Goal: Transaction & Acquisition: Purchase product/service

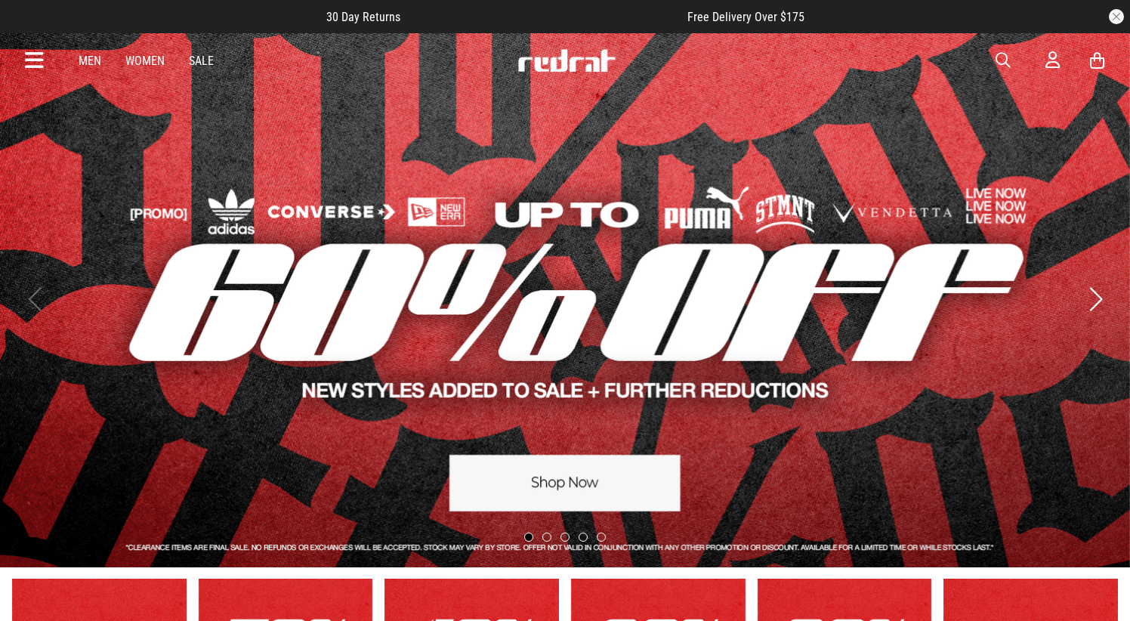
click at [25, 57] on icon at bounding box center [34, 60] width 19 height 25
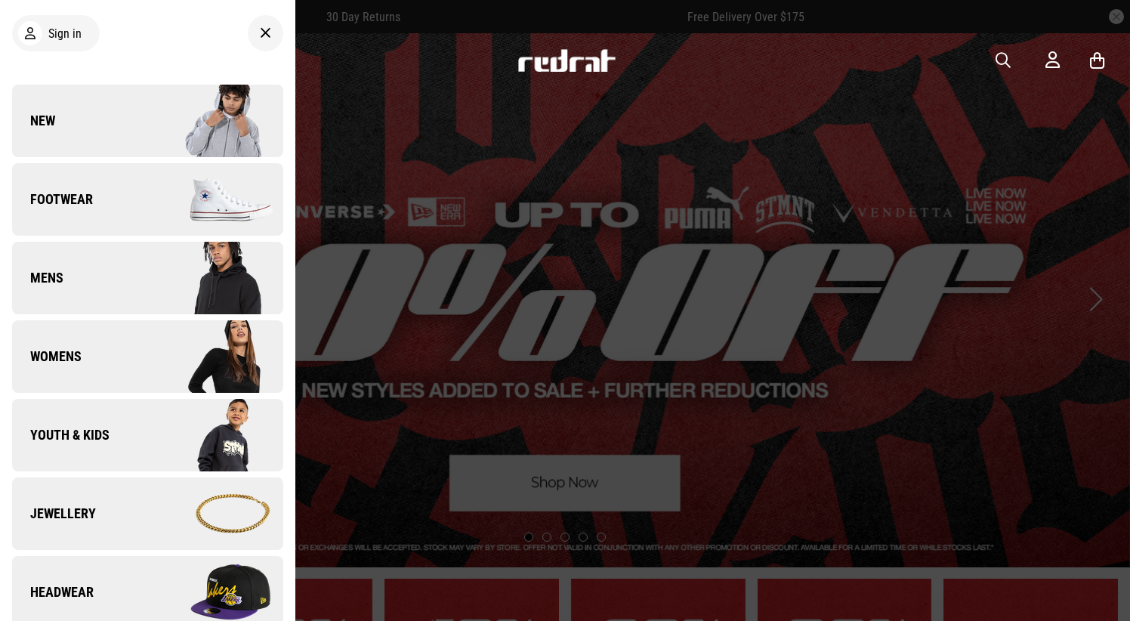
click at [110, 441] on link "Youth & Kids" at bounding box center [147, 435] width 271 height 73
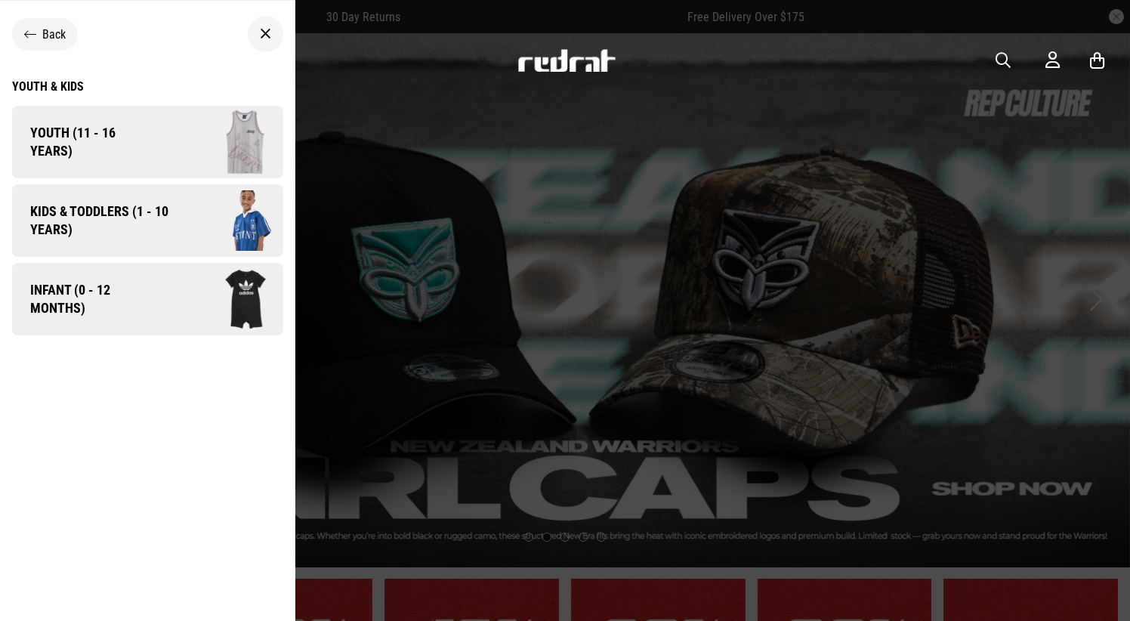
click at [120, 290] on span "Infant (0 - 12 months)" at bounding box center [85, 299] width 146 height 36
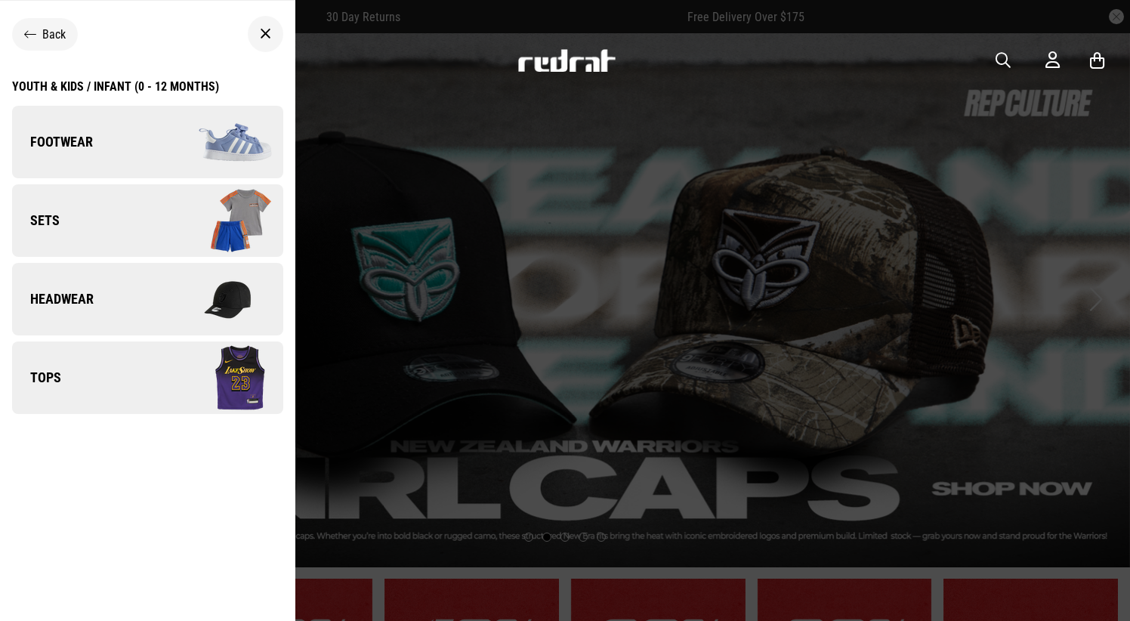
click at [113, 157] on link "Footwear" at bounding box center [147, 142] width 271 height 73
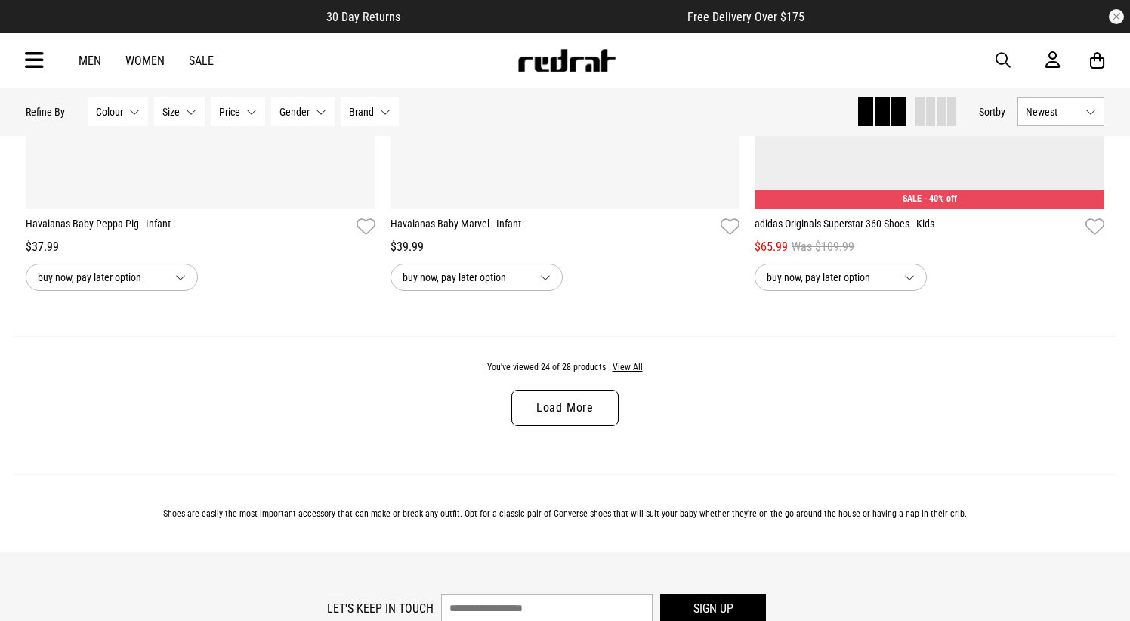
scroll to position [4770, 0]
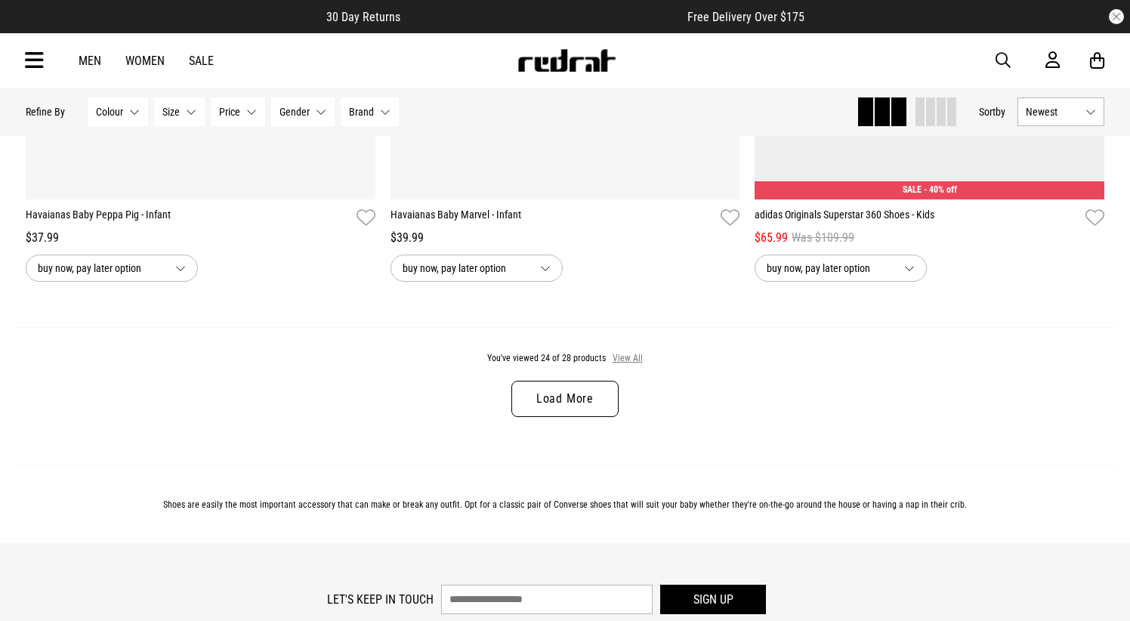
click at [625, 357] on button "View All" at bounding box center [628, 359] width 32 height 14
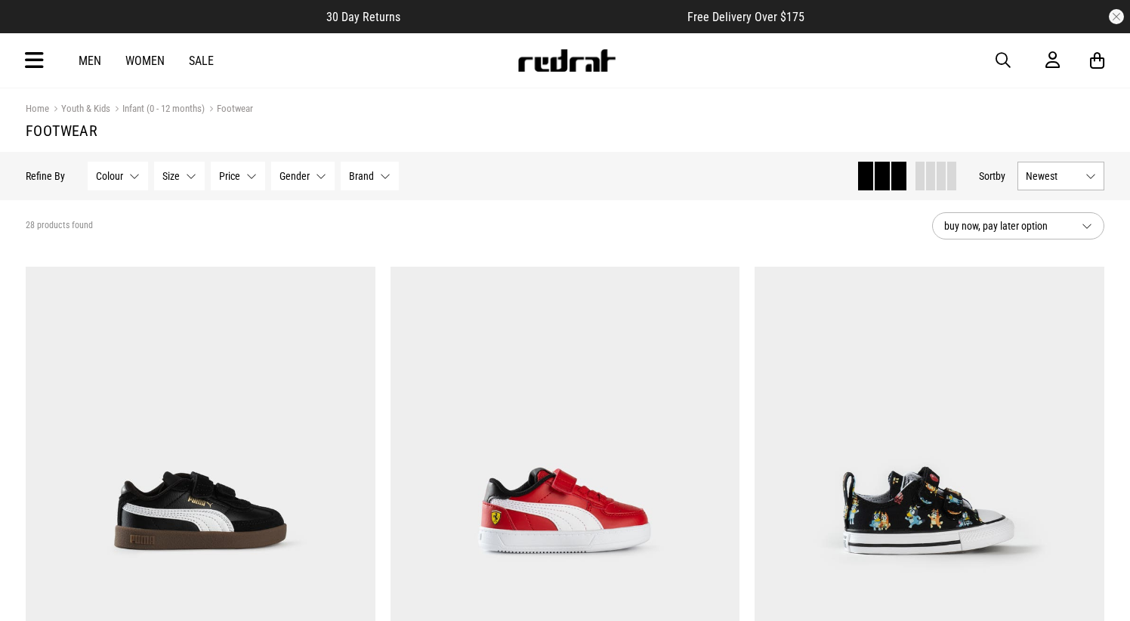
click at [38, 58] on icon at bounding box center [34, 60] width 19 height 25
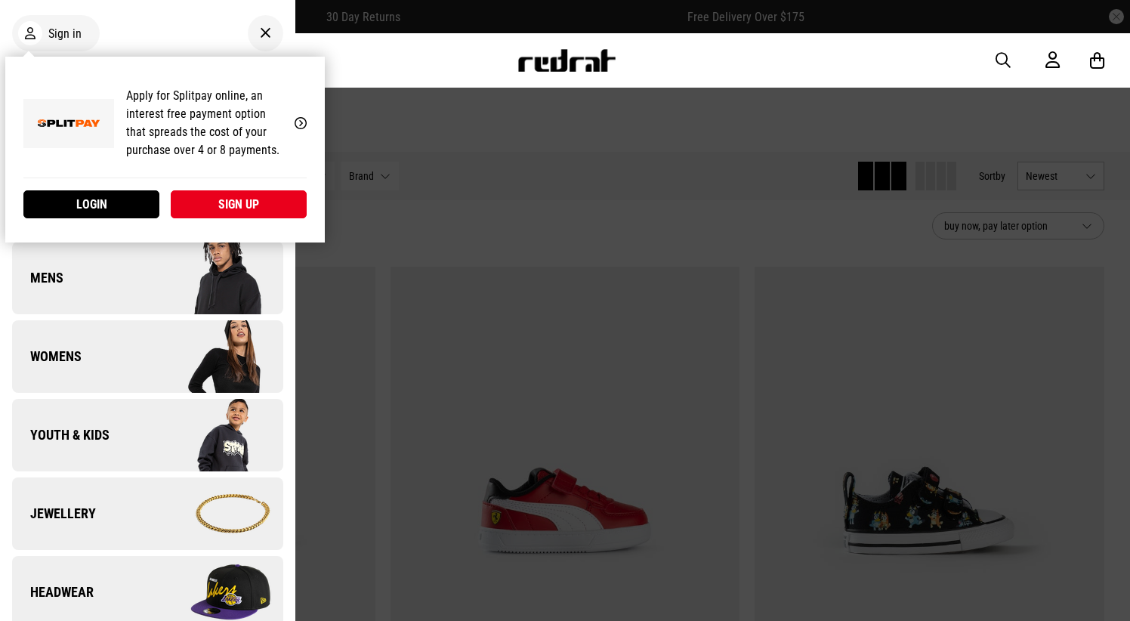
click at [71, 57] on div "My Account Apply for Splitpay online, an interest free payment option that spre…" at bounding box center [165, 150] width 320 height 186
click at [79, 196] on link "Login" at bounding box center [91, 204] width 136 height 28
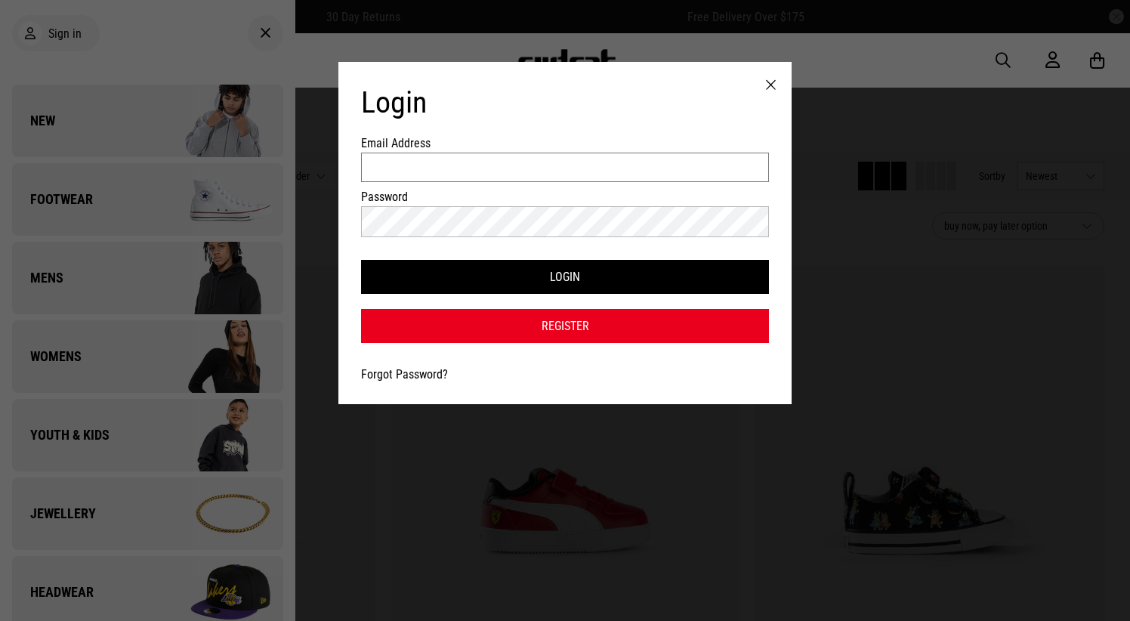
type input "**********"
click at [565, 278] on button "Login" at bounding box center [565, 277] width 408 height 34
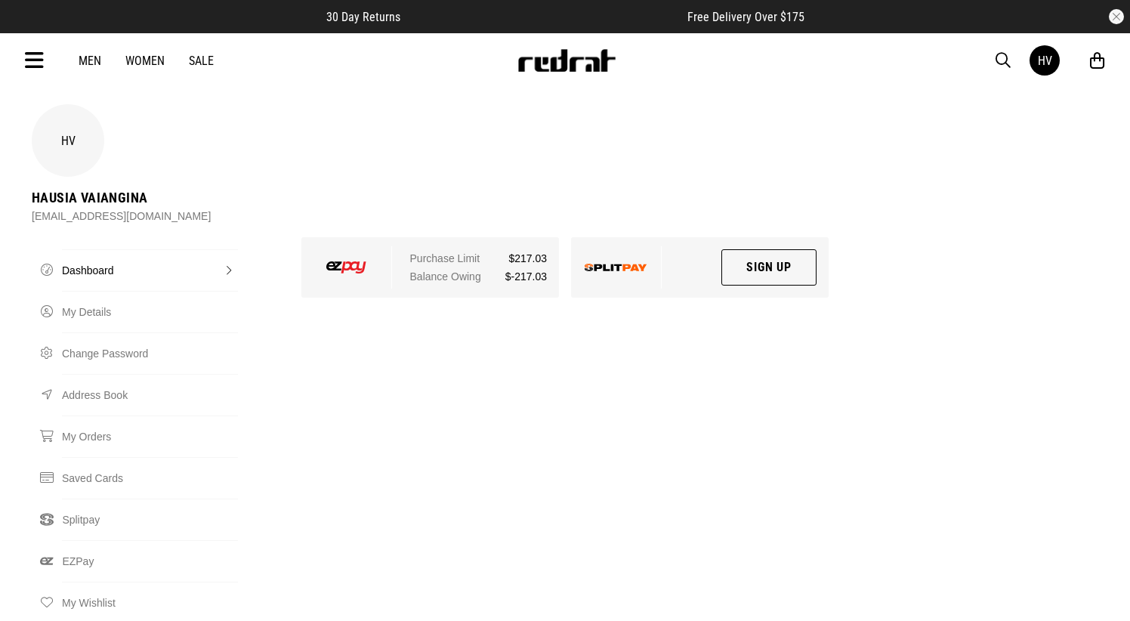
click at [93, 60] on link "Men" at bounding box center [90, 61] width 23 height 14
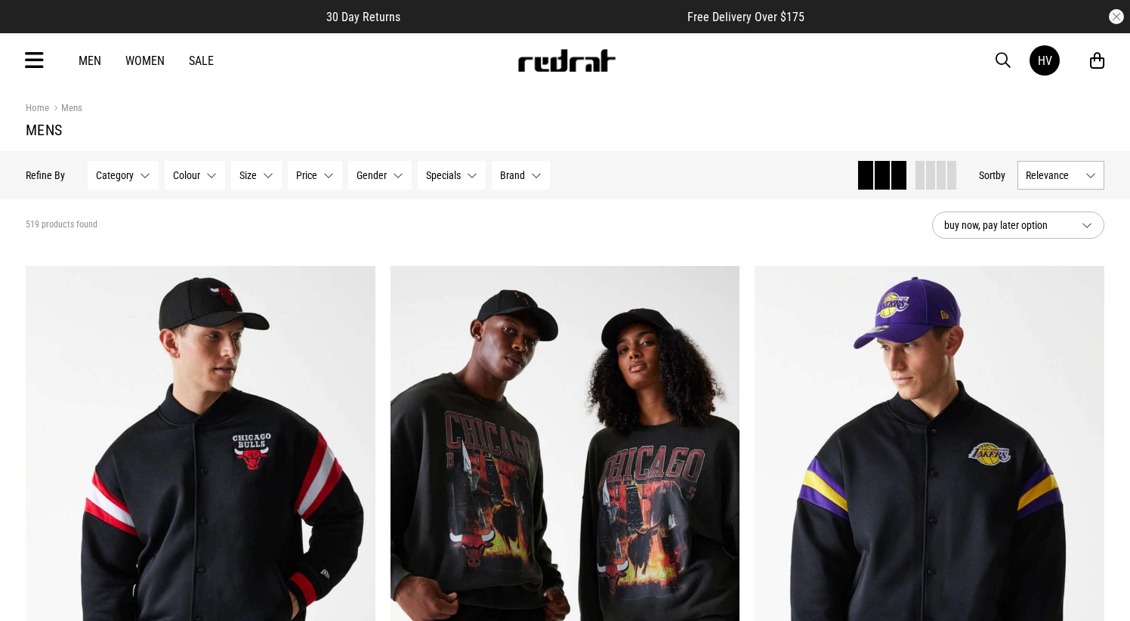
click at [26, 57] on icon at bounding box center [34, 60] width 19 height 25
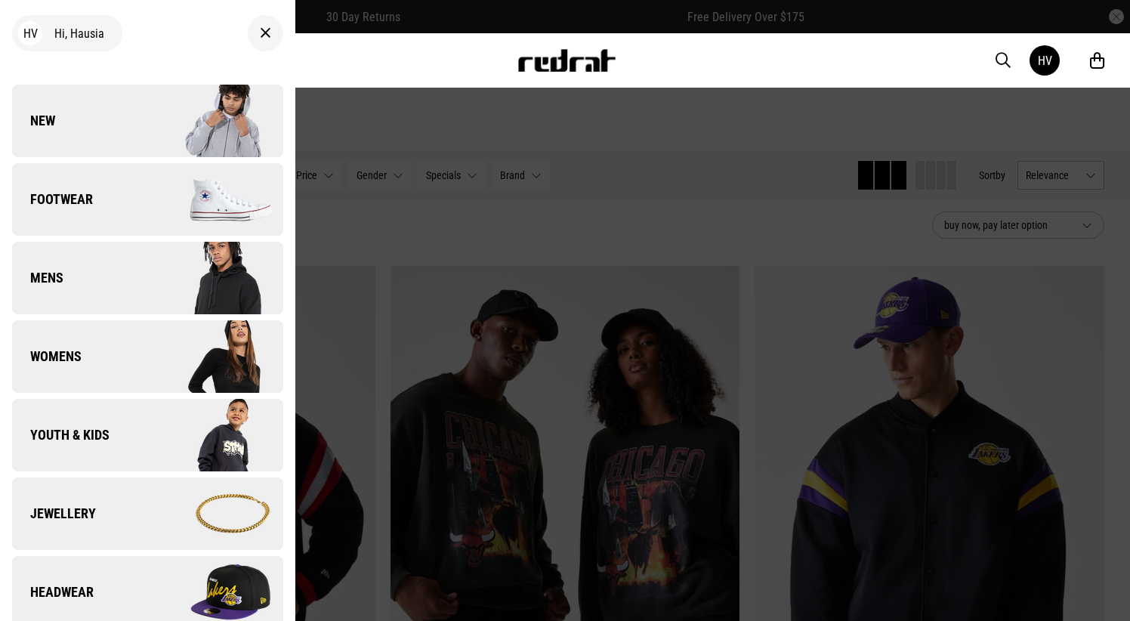
click at [100, 215] on link "Footwear" at bounding box center [147, 199] width 271 height 73
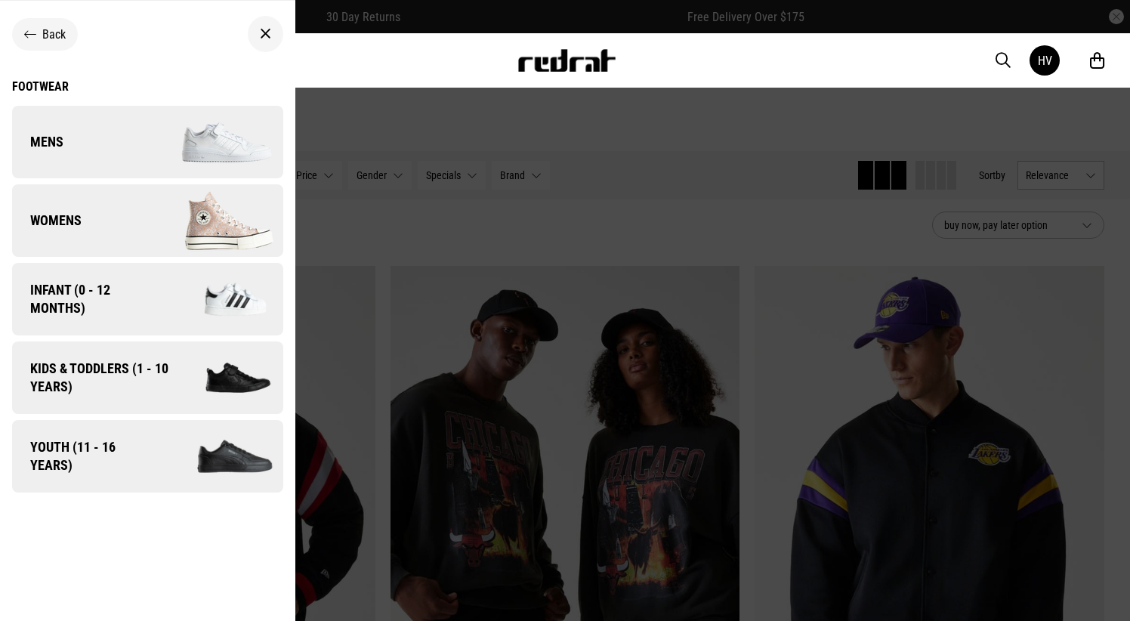
click at [93, 159] on link "Mens" at bounding box center [147, 142] width 271 height 73
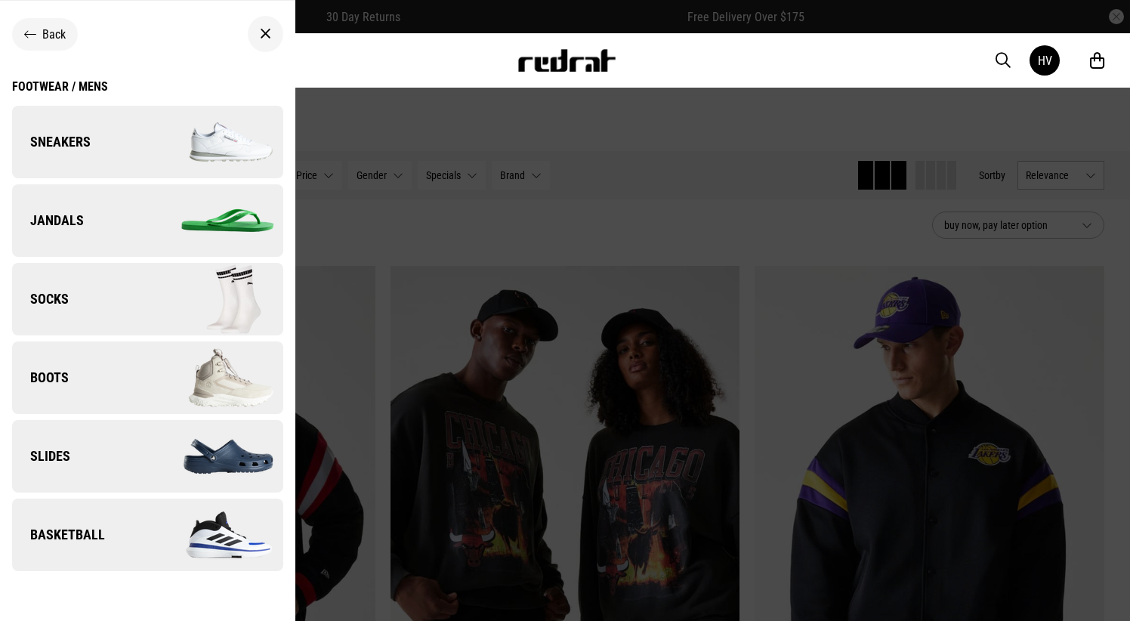
click at [121, 449] on link "Slides" at bounding box center [147, 456] width 271 height 73
